Goal: Task Accomplishment & Management: Use online tool/utility

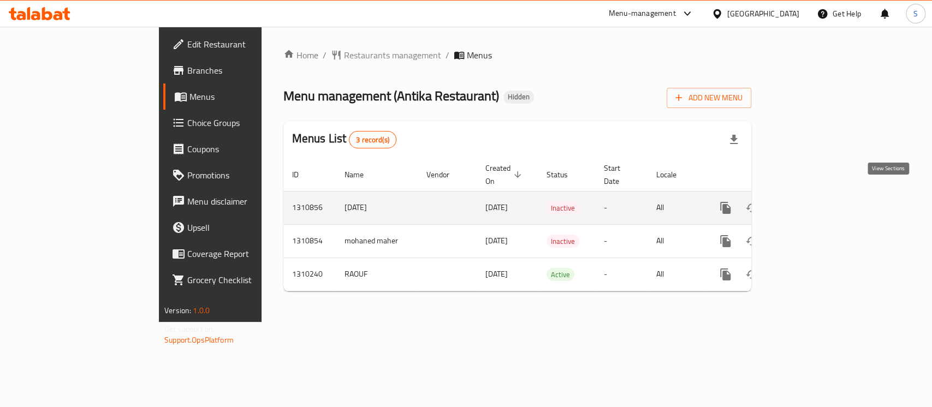
click at [809, 203] on icon "enhanced table" at bounding box center [804, 208] width 10 height 10
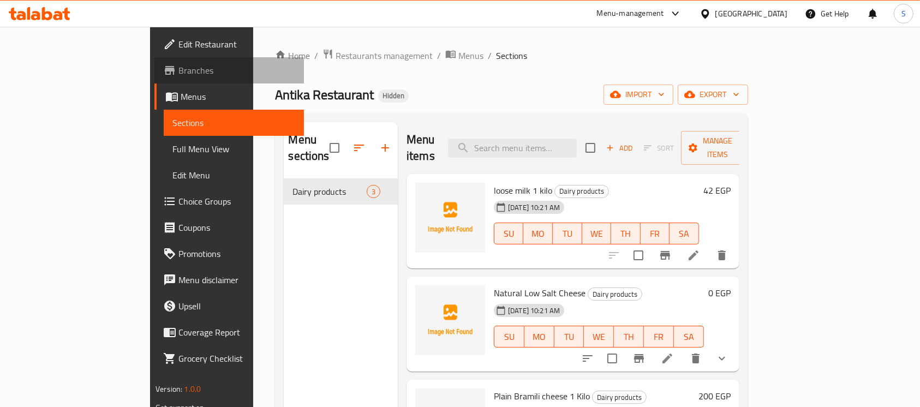
click at [179, 75] on span "Branches" at bounding box center [237, 70] width 117 height 13
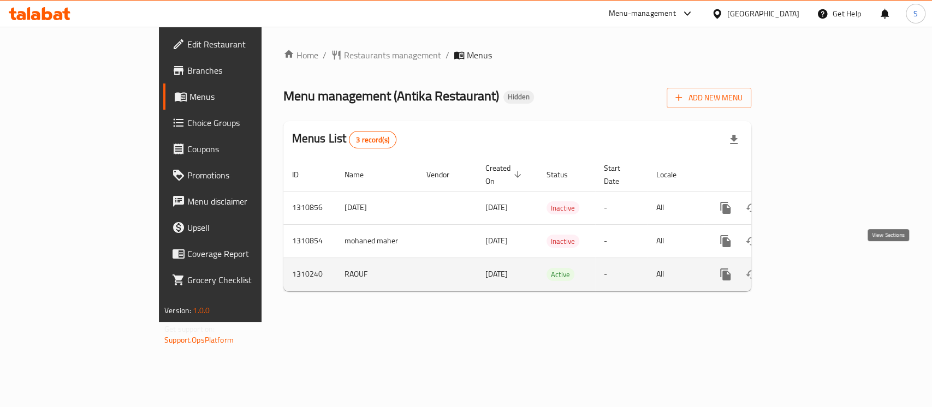
click at [809, 270] on icon "enhanced table" at bounding box center [804, 275] width 10 height 10
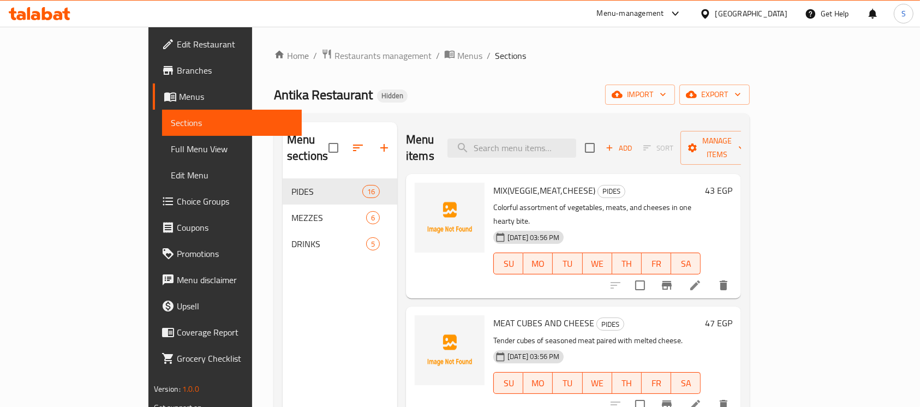
click at [171, 143] on span "Full Menu View" at bounding box center [232, 148] width 123 height 13
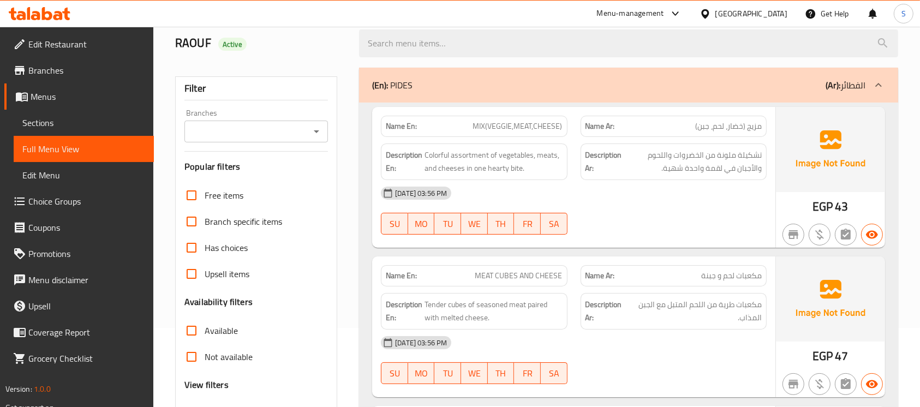
scroll to position [145, 0]
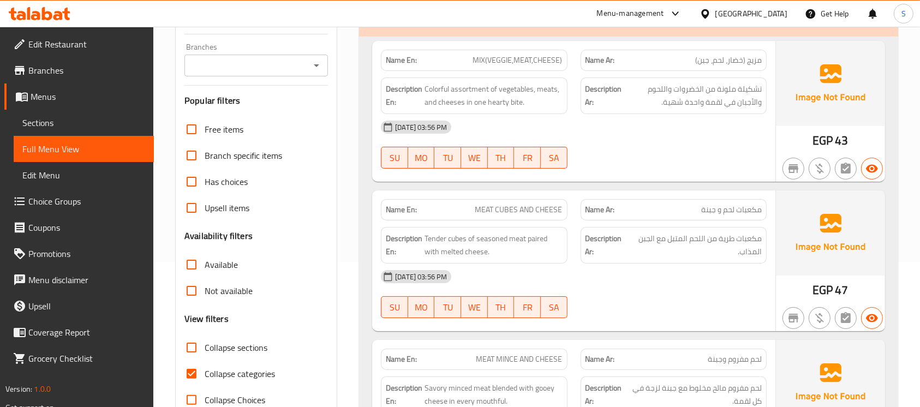
click at [192, 370] on input "Collapse categories" at bounding box center [192, 374] width 26 height 26
checkbox input "false"
click at [635, 92] on span "تشكيلة ملونة من الخضروات واللحوم والأجبان في لقمة واحدة شهية." at bounding box center [694, 95] width 138 height 27
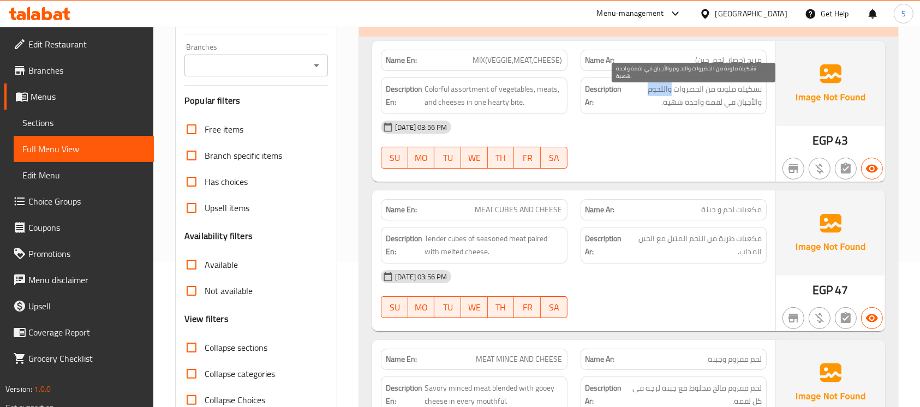
click at [635, 92] on span "تشكيلة ملونة من الخضروات واللحوم والأجبان في لقمة واحدة شهية." at bounding box center [694, 95] width 138 height 27
